Goal: Find specific page/section

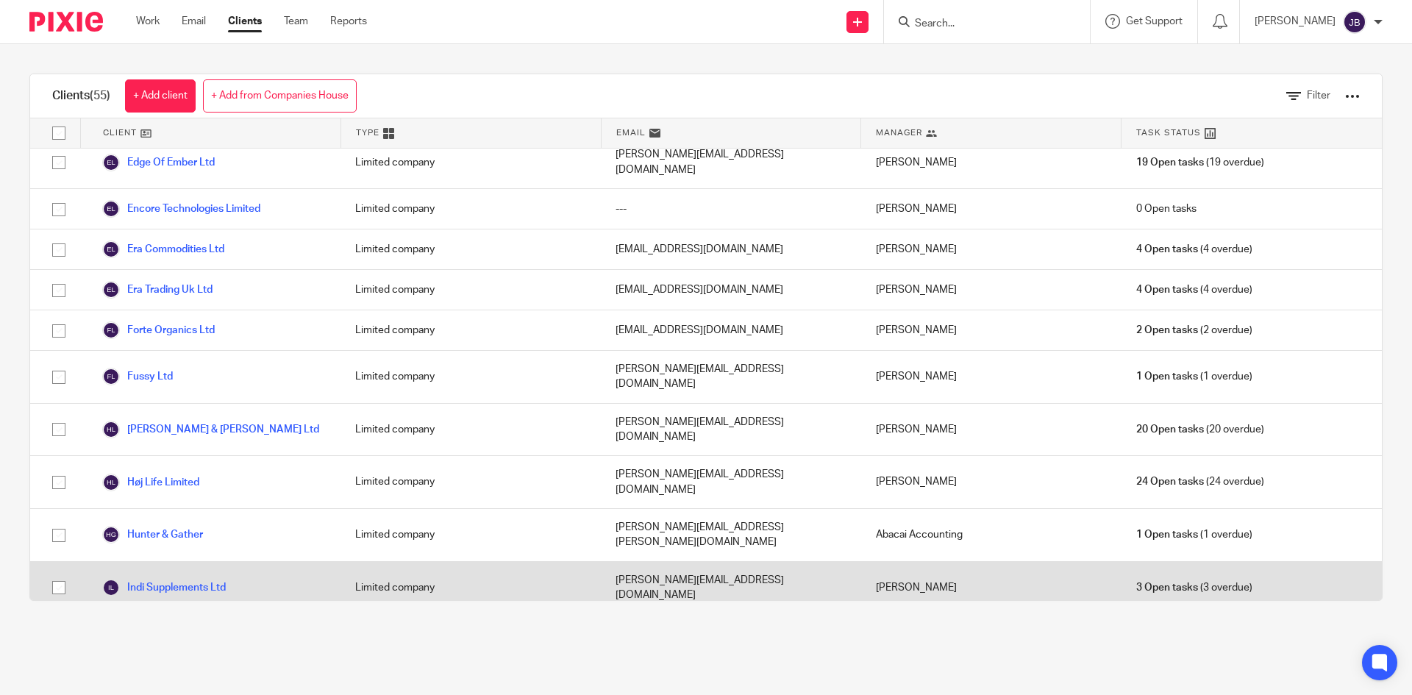
scroll to position [588, 0]
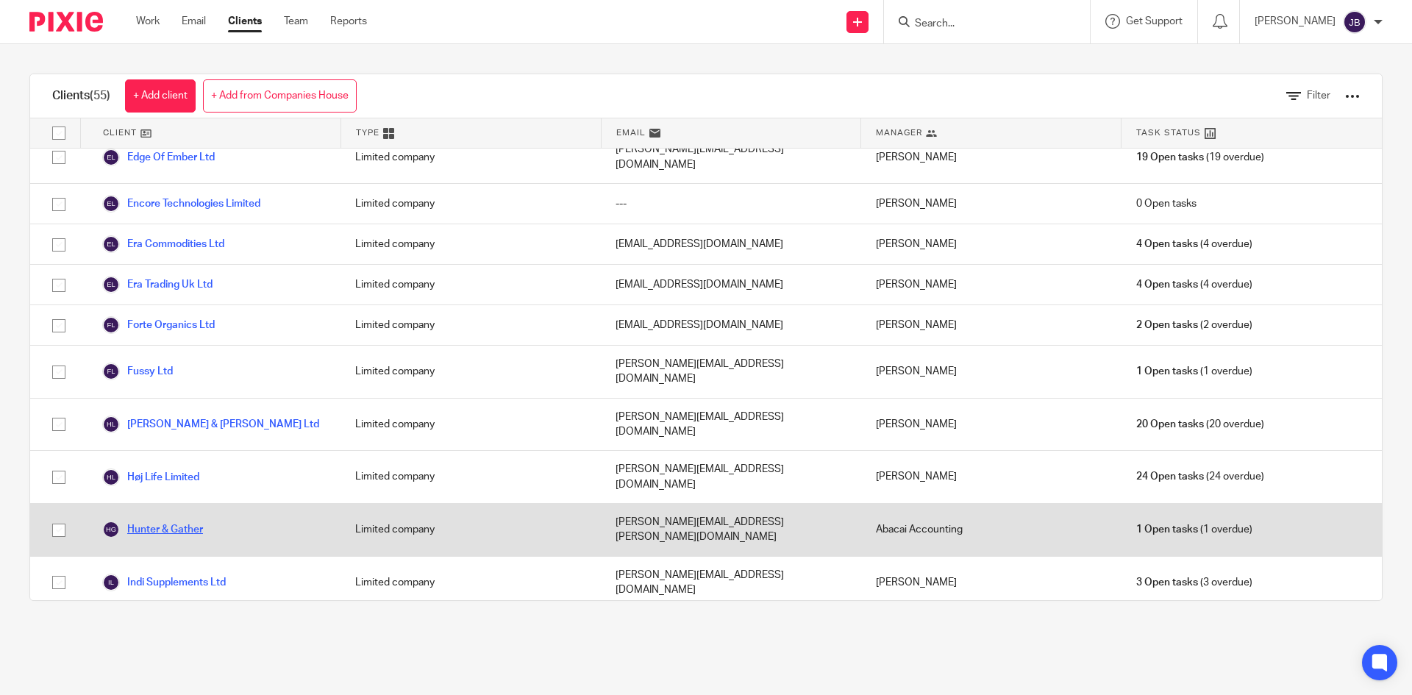
click at [146, 521] on link "Hunter & Gather" at bounding box center [152, 530] width 101 height 18
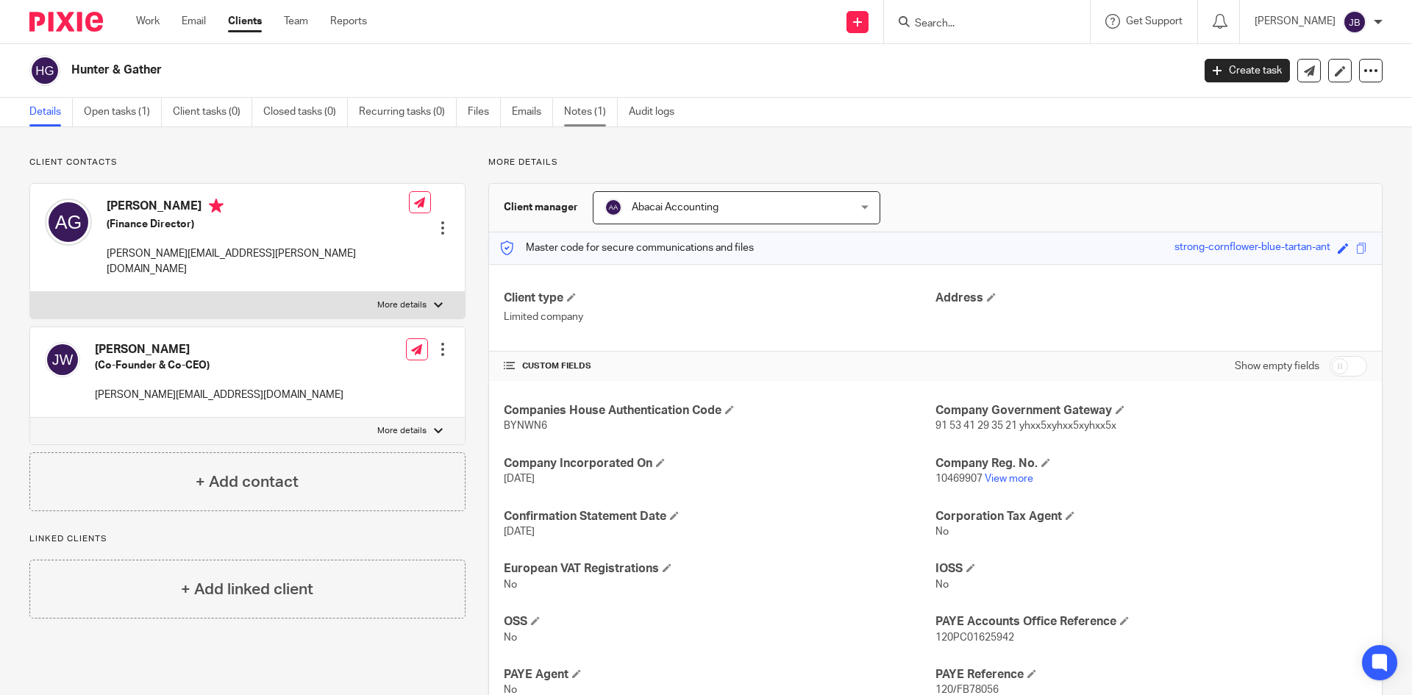
click at [592, 115] on link "Notes (1)" at bounding box center [591, 112] width 54 height 29
